Goal: Answer question/provide support

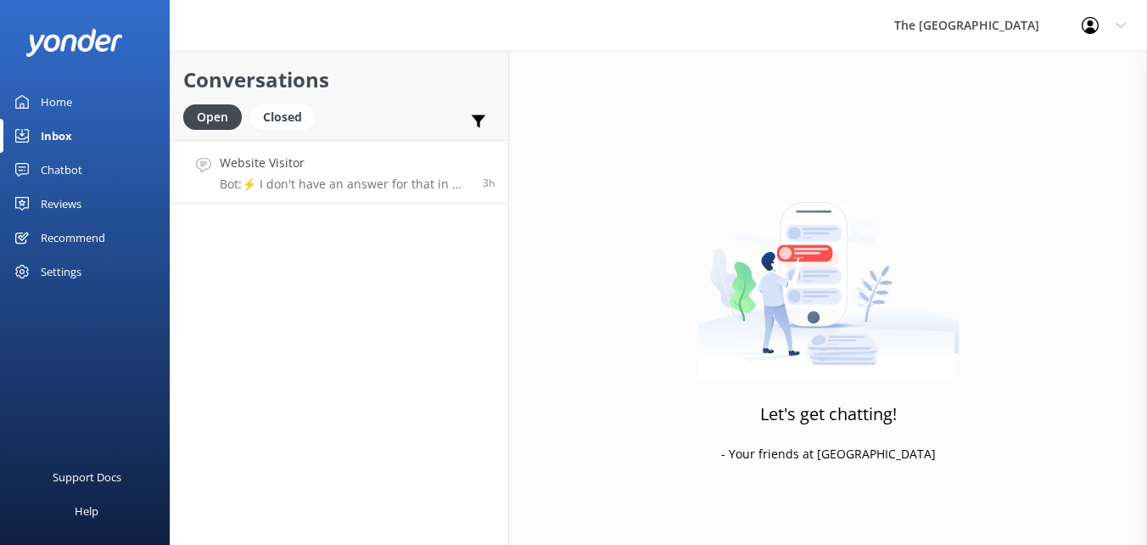
click at [335, 187] on p "Bot: ⚡ I don't have an answer for that in my knowledge base. Please try and rep…" at bounding box center [345, 183] width 250 height 15
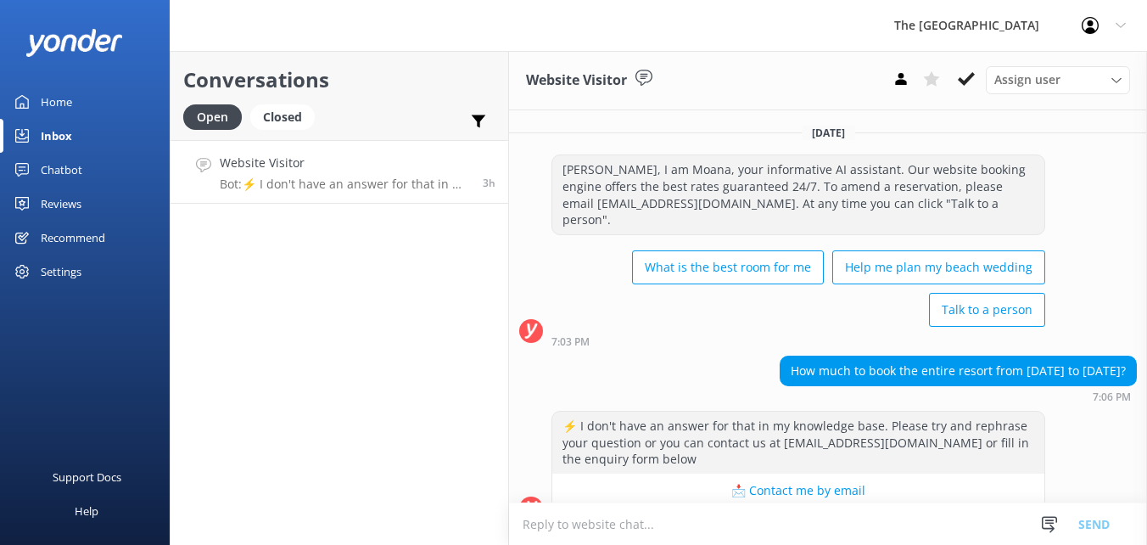
scroll to position [14, 0]
